Goal: Task Accomplishment & Management: Manage account settings

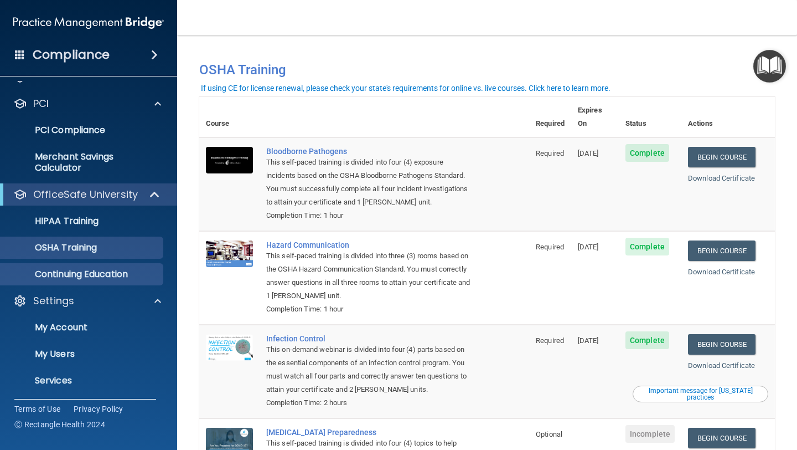
scroll to position [74, 0]
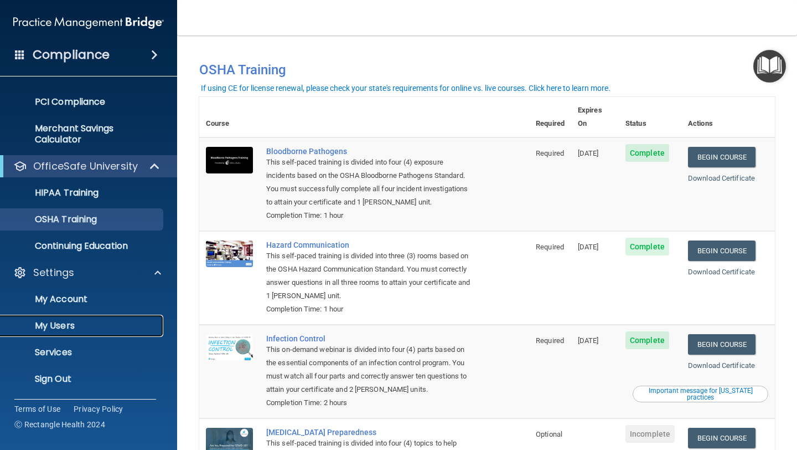
click at [59, 323] on p "My Users" at bounding box center [82, 325] width 151 height 11
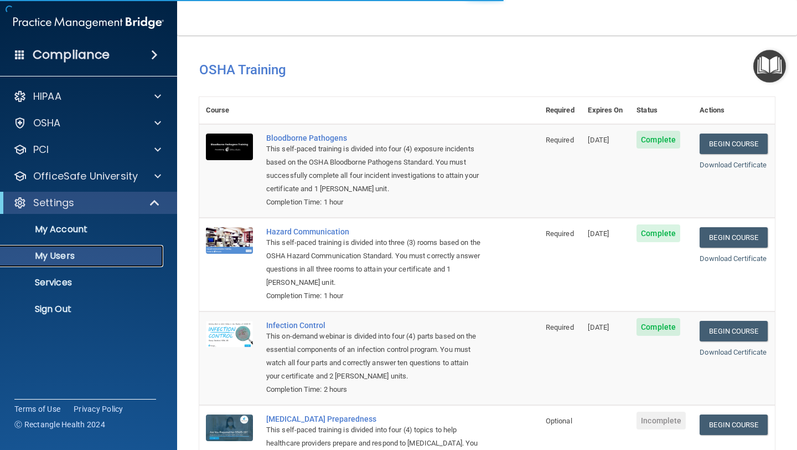
select select "20"
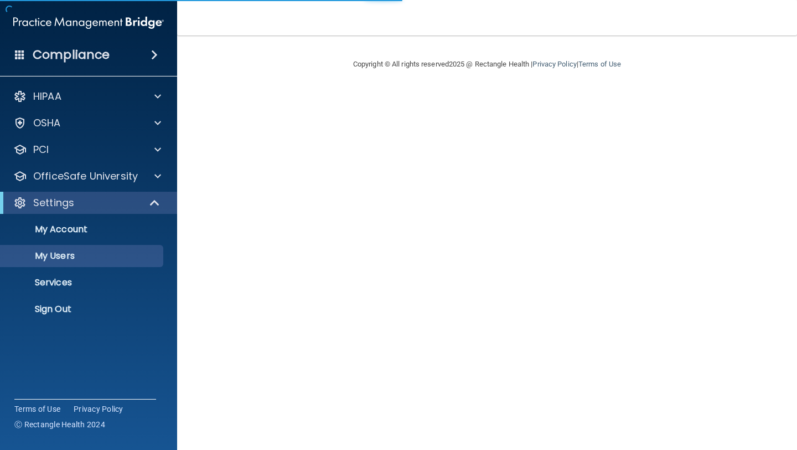
select select "20"
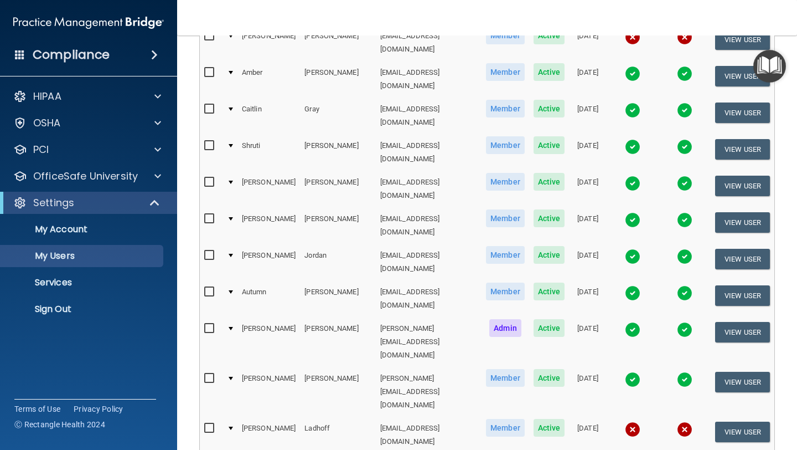
scroll to position [467, 0]
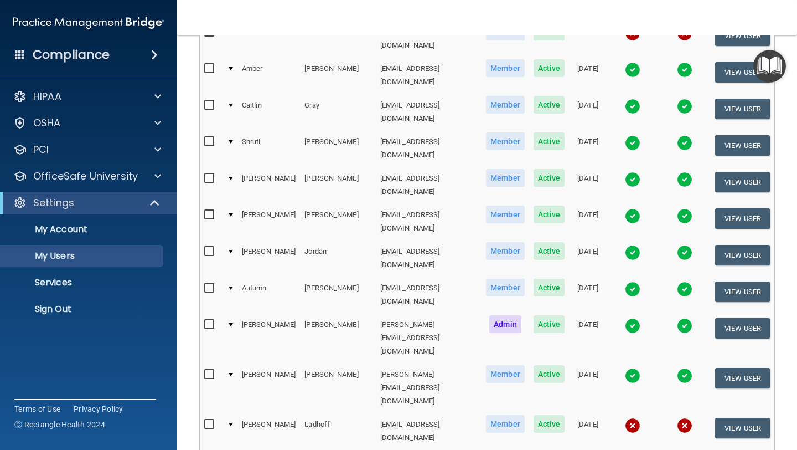
select select "20"
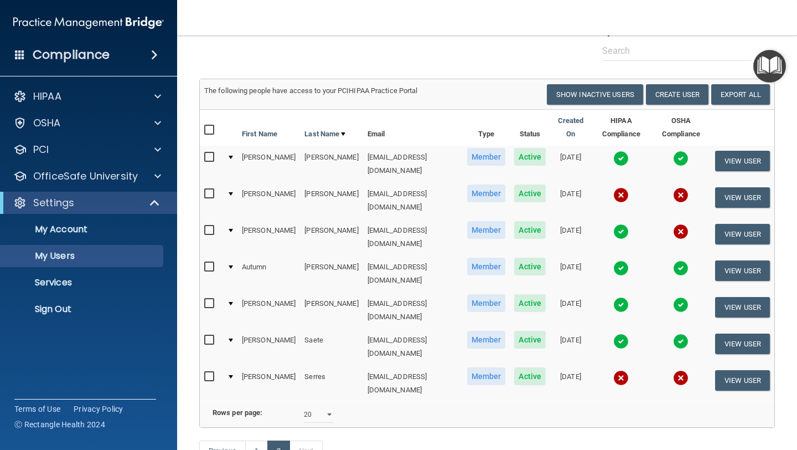
scroll to position [83, 0]
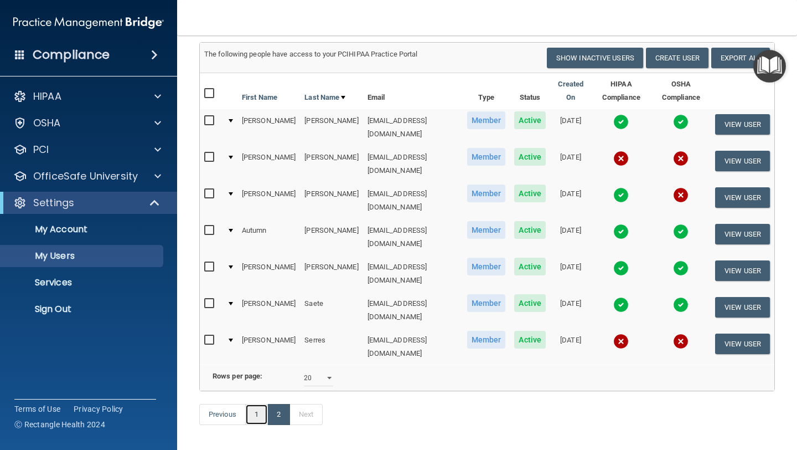
click at [259, 404] on link "1" at bounding box center [256, 414] width 23 height 21
select select "20"
